Goal: Book appointment/travel/reservation

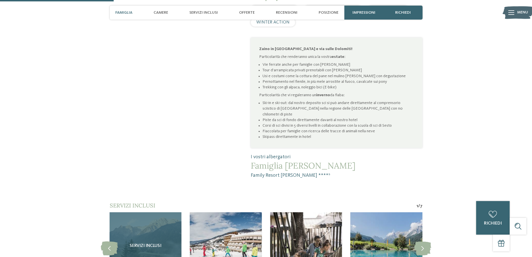
scroll to position [484, 0]
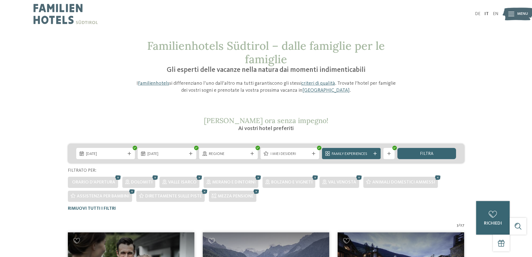
scroll to position [121, 0]
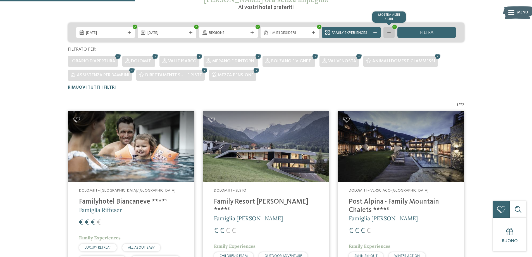
click at [387, 35] on div "mostra altri filtri" at bounding box center [389, 32] width 11 height 11
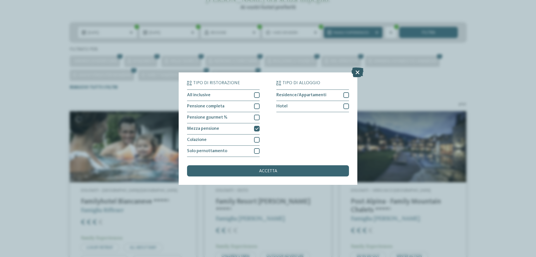
click at [356, 73] on icon at bounding box center [358, 72] width 12 height 10
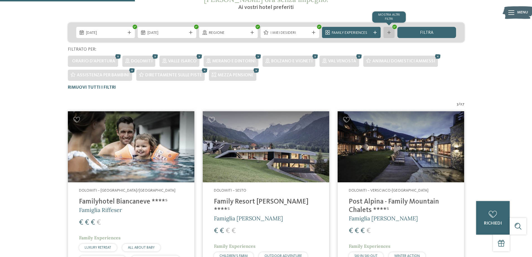
click at [389, 30] on div "mostra altri filtri" at bounding box center [389, 32] width 11 height 11
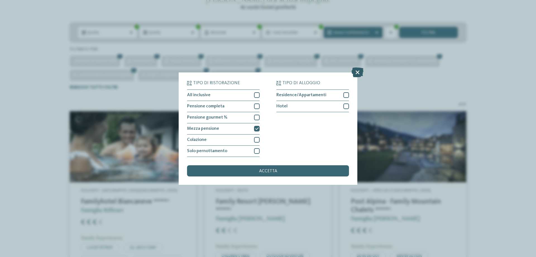
click at [353, 70] on icon at bounding box center [358, 72] width 12 height 10
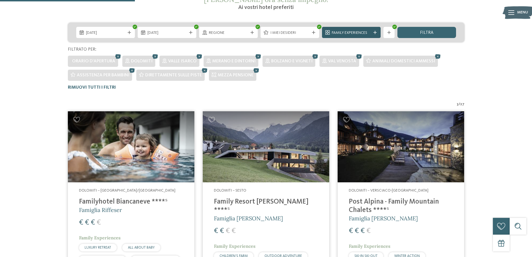
click at [353, 32] on span "Family Experiences" at bounding box center [351, 33] width 39 height 6
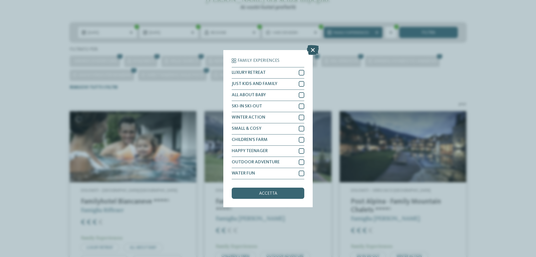
click at [314, 49] on icon at bounding box center [313, 50] width 12 height 10
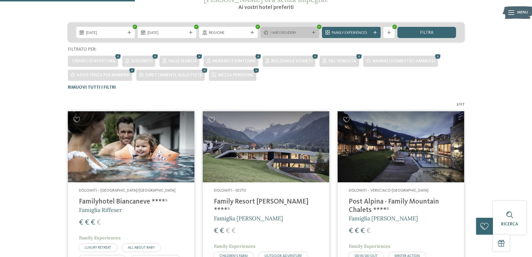
click at [289, 34] on span "I miei desideri" at bounding box center [289, 33] width 39 height 6
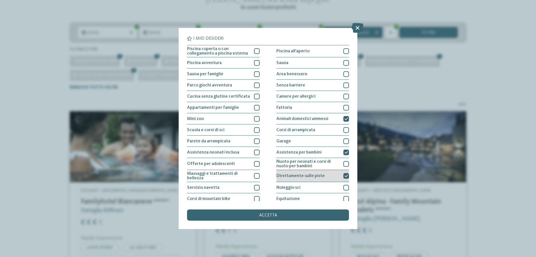
click at [320, 173] on span "Direttamente sulle piste" at bounding box center [301, 175] width 48 height 4
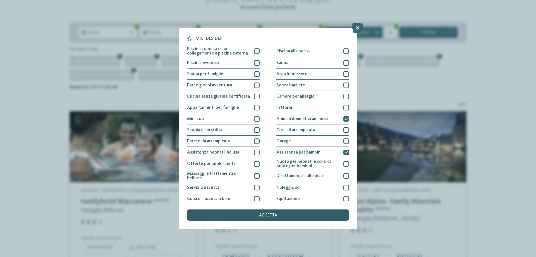
click at [289, 213] on div "accetta" at bounding box center [268, 214] width 162 height 11
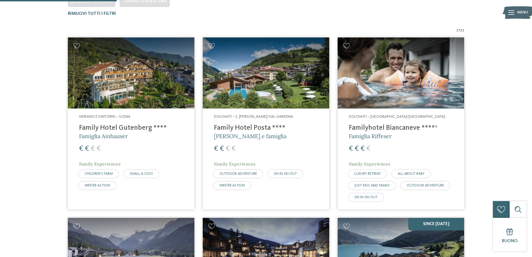
scroll to position [197, 0]
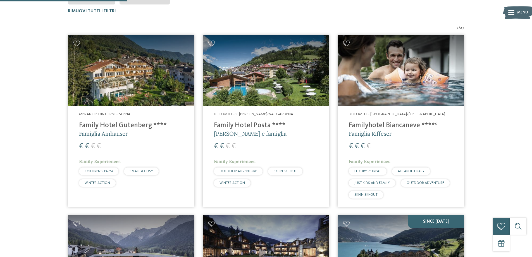
click at [97, 123] on h4 "Family Hotel Gutenberg ****" at bounding box center [131, 125] width 104 height 8
click at [260, 125] on h4 "Family Hotel Posta ****" at bounding box center [266, 125] width 104 height 8
click at [242, 125] on h4 "Family Hotel Posta ****" at bounding box center [266, 125] width 104 height 8
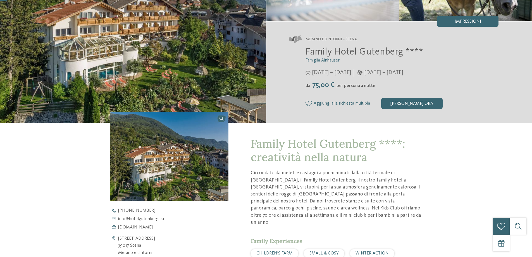
scroll to position [242, 0]
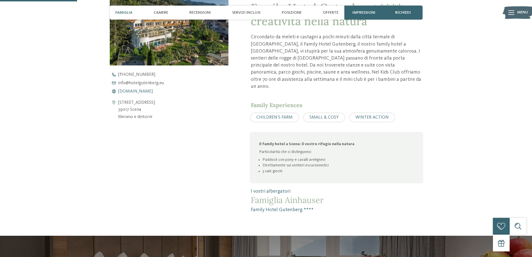
click at [146, 90] on span "www.hotelgutenberg.eu" at bounding box center [135, 91] width 35 height 4
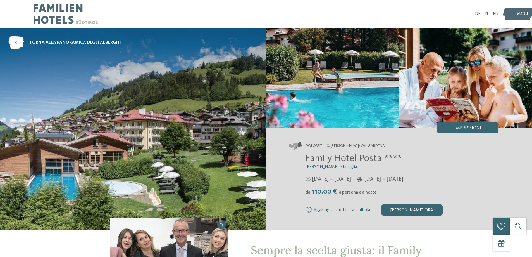
click at [155, 85] on img at bounding box center [133, 128] width 266 height 201
click at [514, 14] on icon at bounding box center [511, 14] width 6 height 4
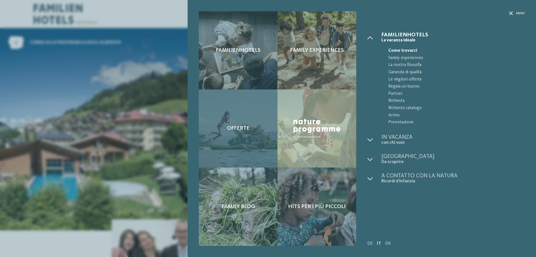
click at [248, 115] on div "Offerte" at bounding box center [238, 128] width 79 height 78
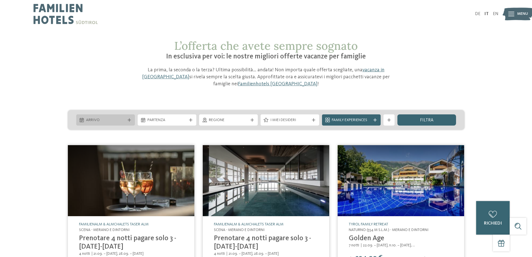
click at [96, 118] on span "Arrivo" at bounding box center [105, 120] width 39 height 6
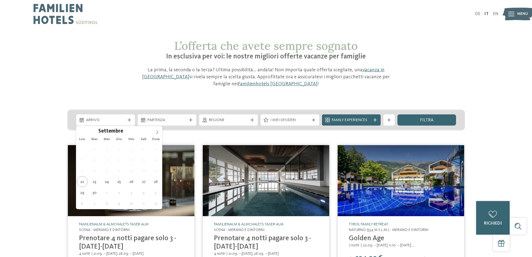
click at [44, 98] on div "L’offerta che avete sempre sognato In esclusiva per voi: le nostre migliori off…" at bounding box center [266, 256] width 532 height 435
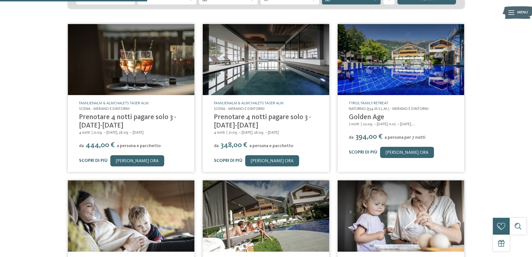
scroll to position [242, 0]
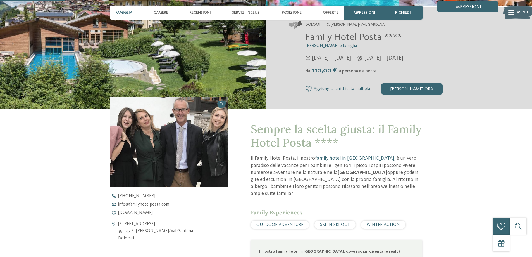
scroll to position [242, 0]
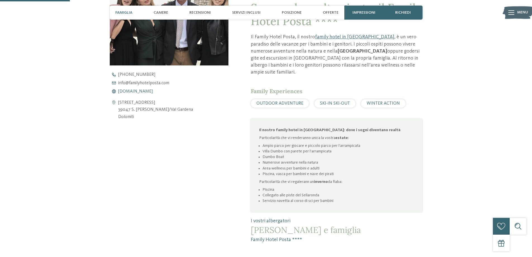
click at [136, 90] on span "[DOMAIN_NAME]" at bounding box center [135, 91] width 35 height 4
